Goal: Communication & Community: Answer question/provide support

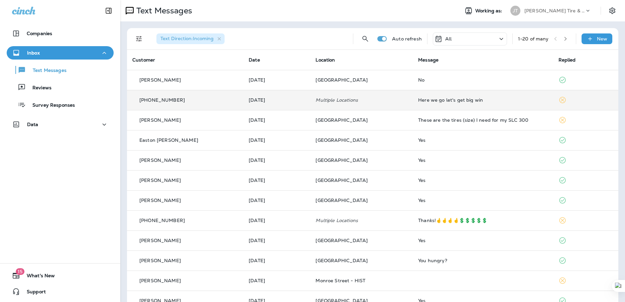
click at [452, 98] on div "Here we go let's get big win" at bounding box center [482, 99] width 129 height 5
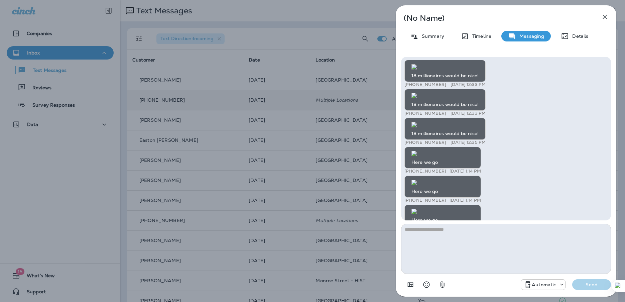
scroll to position [0, 0]
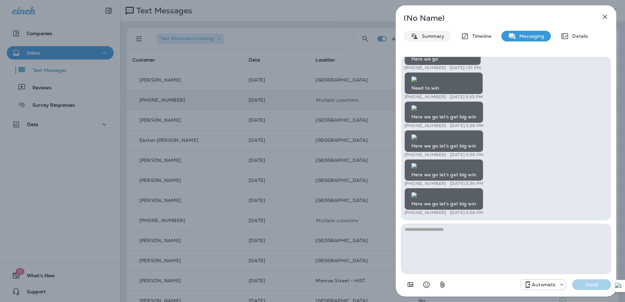
click at [426, 33] on p "Summary" at bounding box center [432, 35] width 26 height 5
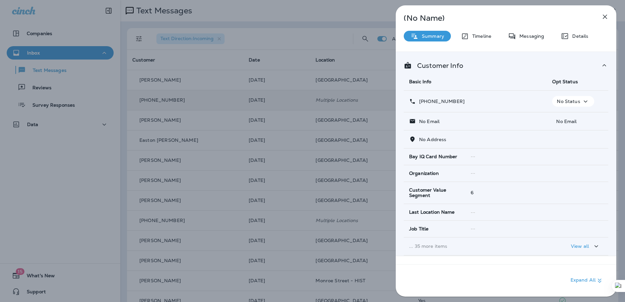
click at [606, 21] on button "button" at bounding box center [605, 16] width 13 height 13
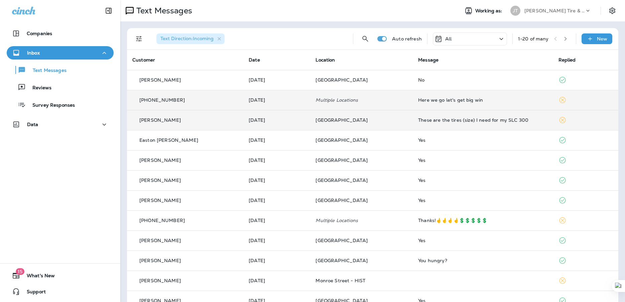
click at [471, 119] on div "These are the tires (size) I need for my SLC 300" at bounding box center [482, 119] width 129 height 5
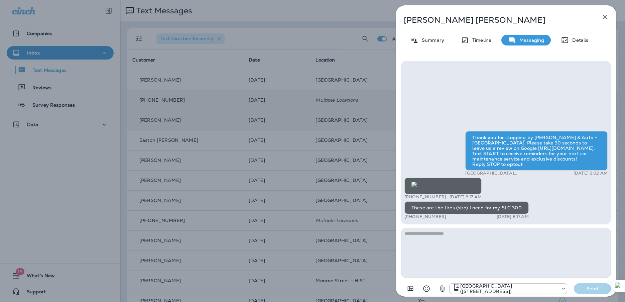
click at [524, 131] on div "Thank you for stopping by [PERSON_NAME] & Auto - [GEOGRAPHIC_DATA]. Please take…" at bounding box center [506, 176] width 203 height 90
click at [603, 17] on icon "button" at bounding box center [605, 17] width 8 height 8
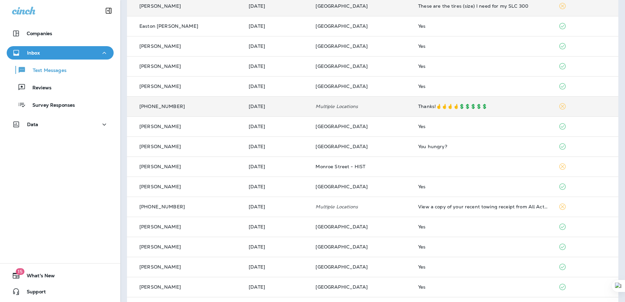
scroll to position [176, 0]
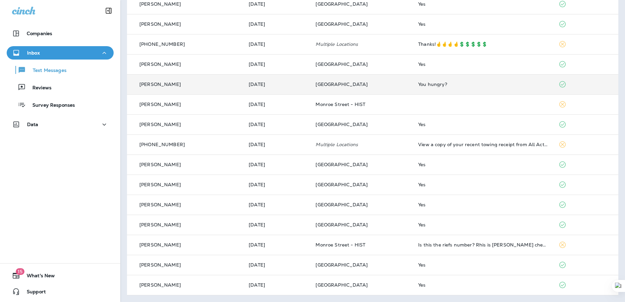
click at [426, 80] on td "You hungry?" at bounding box center [483, 84] width 140 height 20
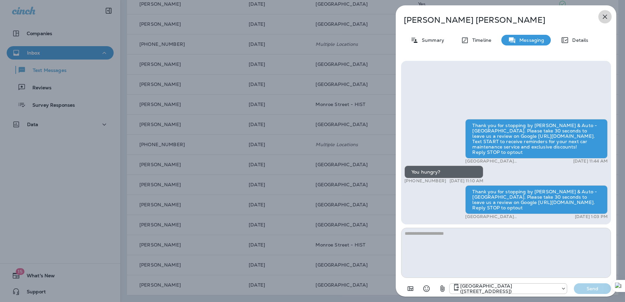
click at [605, 13] on icon "button" at bounding box center [605, 17] width 8 height 8
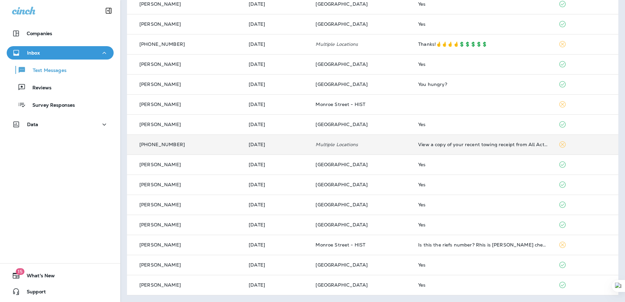
click at [451, 149] on td "View a copy of your recent towing receipt from All Action Towing, at: [DOMAIN_N…" at bounding box center [483, 144] width 140 height 20
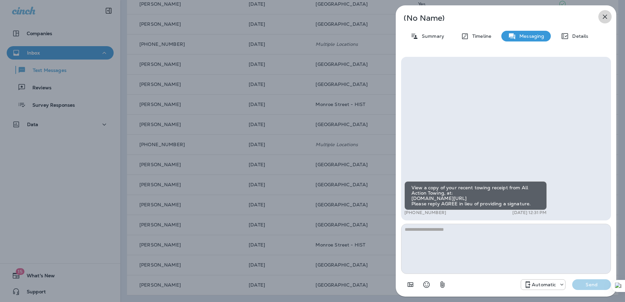
click at [604, 14] on icon "button" at bounding box center [605, 17] width 8 height 8
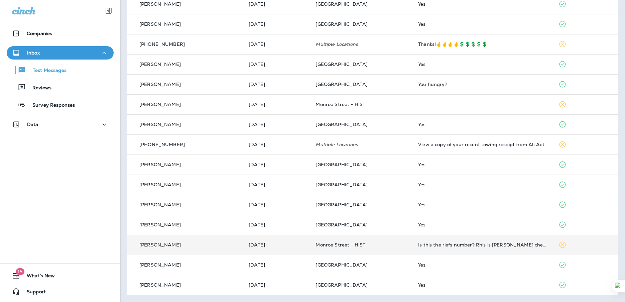
click at [471, 249] on td "Is this the riefs number? Rhis is [PERSON_NAME] checking back for a bid for you…" at bounding box center [483, 245] width 140 height 20
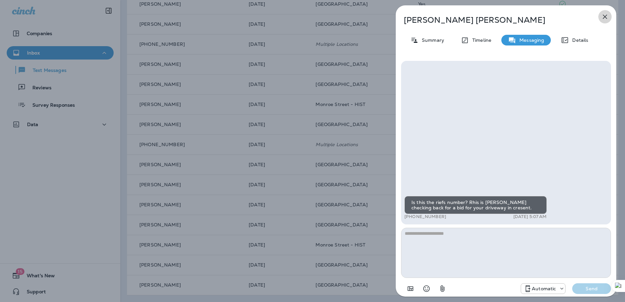
click at [603, 16] on icon "button" at bounding box center [605, 17] width 8 height 8
